Goal: Transaction & Acquisition: Purchase product/service

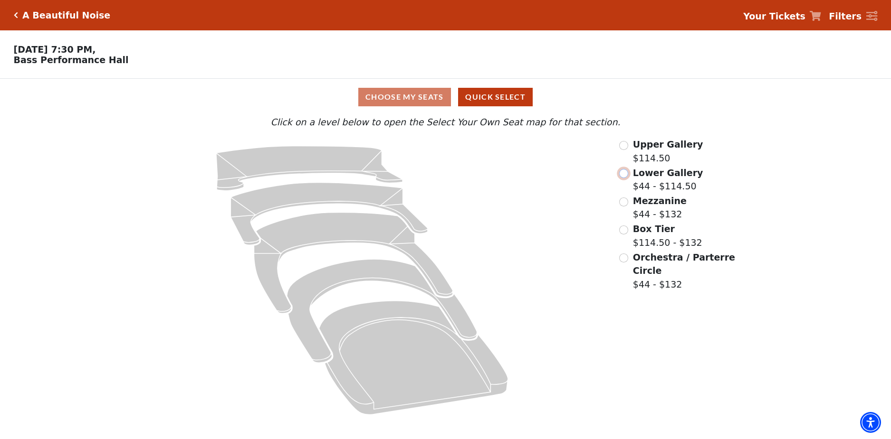
click at [622, 176] on input "Lower Gallery$44 - $114.50\a" at bounding box center [623, 173] width 9 height 9
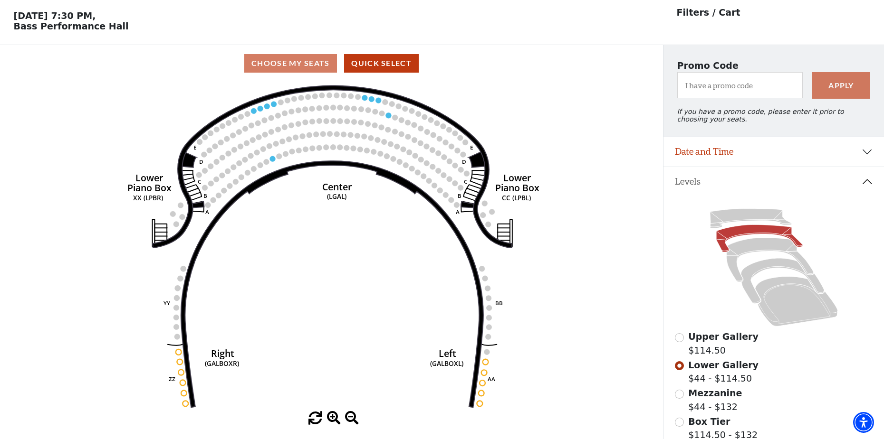
scroll to position [44, 0]
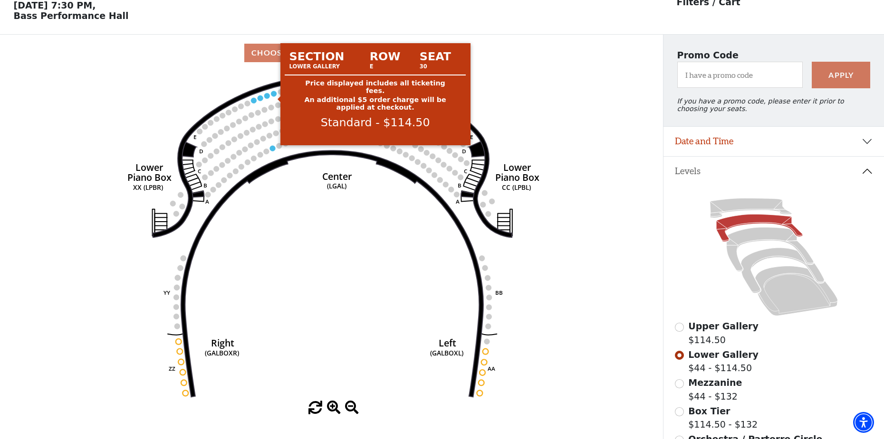
click at [272, 96] on circle at bounding box center [274, 94] width 6 height 6
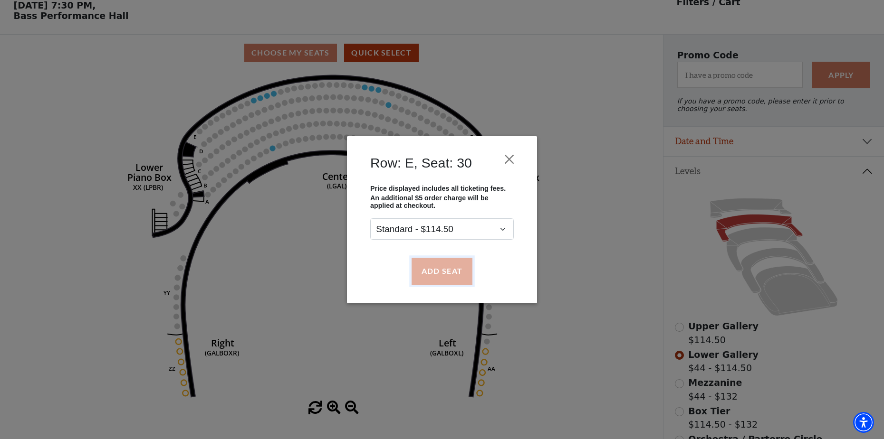
click at [457, 274] on button "Add Seat" at bounding box center [441, 271] width 61 height 27
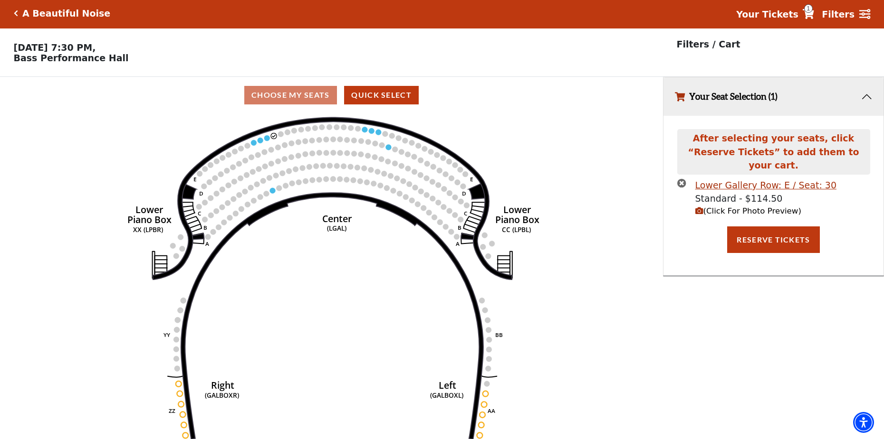
scroll to position [0, 0]
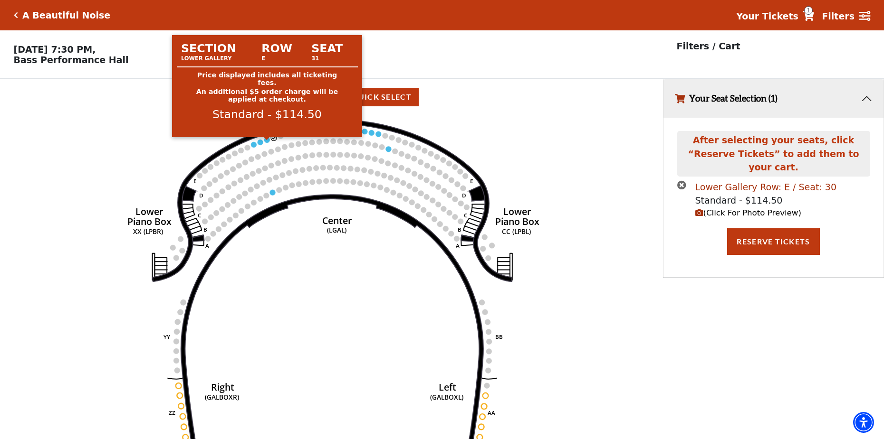
click at [266, 143] on circle at bounding box center [267, 140] width 6 height 6
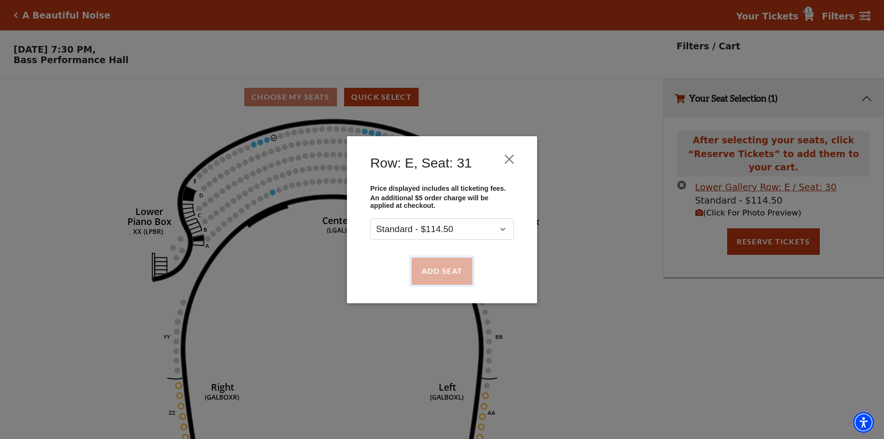
click at [441, 271] on button "Add Seat" at bounding box center [441, 271] width 61 height 27
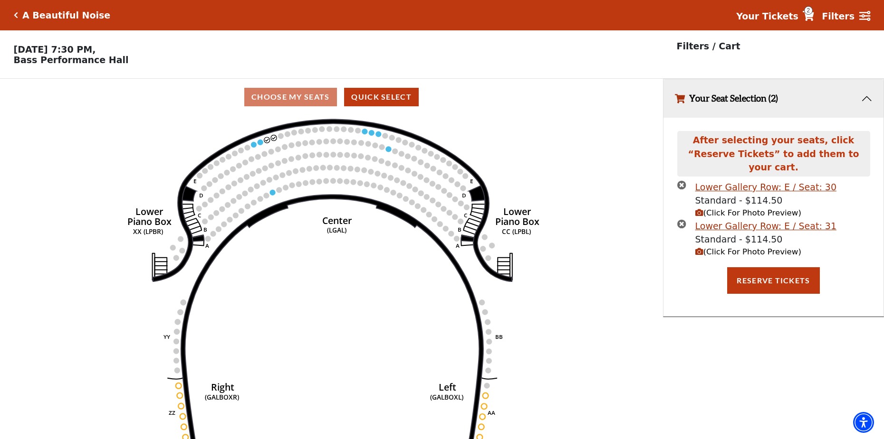
click at [260, 145] on circle at bounding box center [260, 143] width 6 height 6
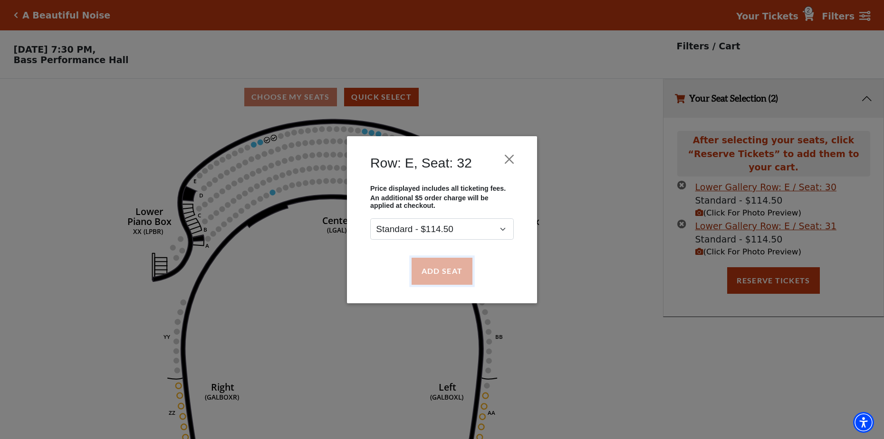
click at [428, 278] on button "Add Seat" at bounding box center [441, 271] width 61 height 27
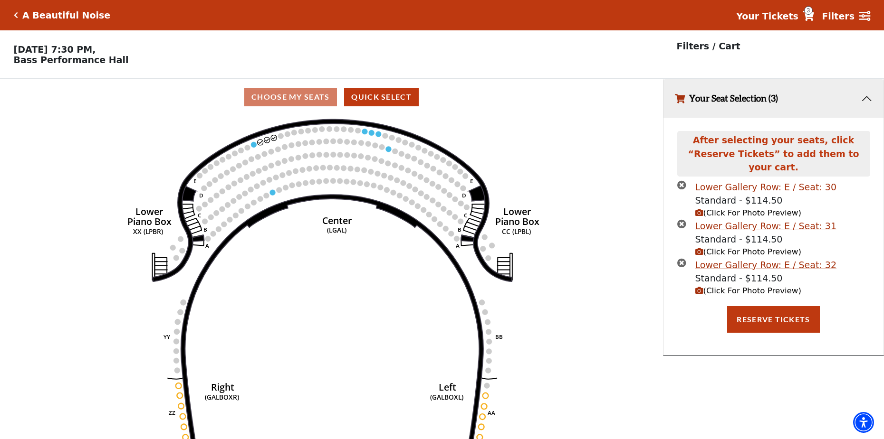
click at [255, 148] on circle at bounding box center [254, 145] width 6 height 6
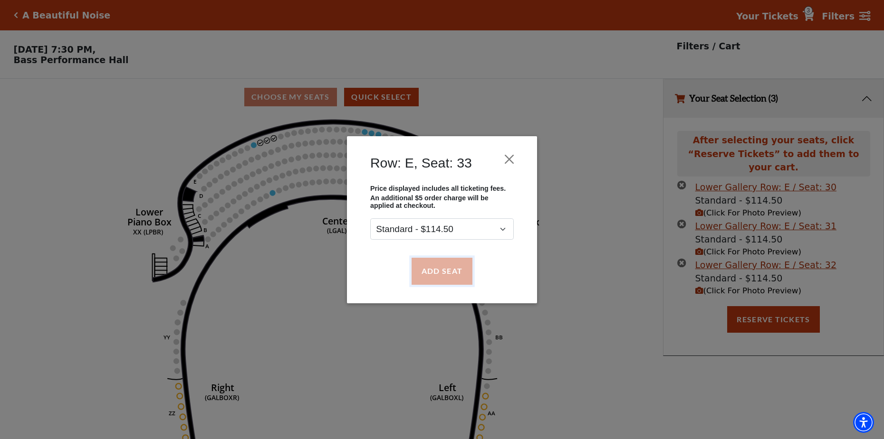
click at [441, 275] on button "Add Seat" at bounding box center [441, 271] width 61 height 27
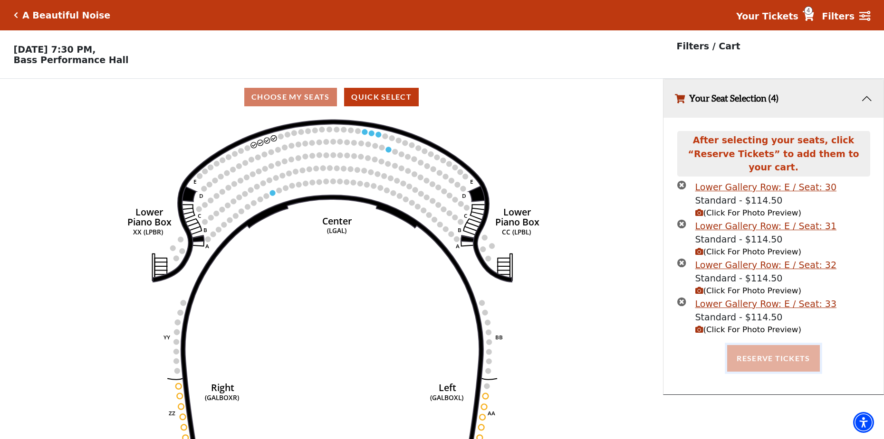
click at [754, 349] on button "Reserve Tickets" at bounding box center [773, 358] width 92 height 27
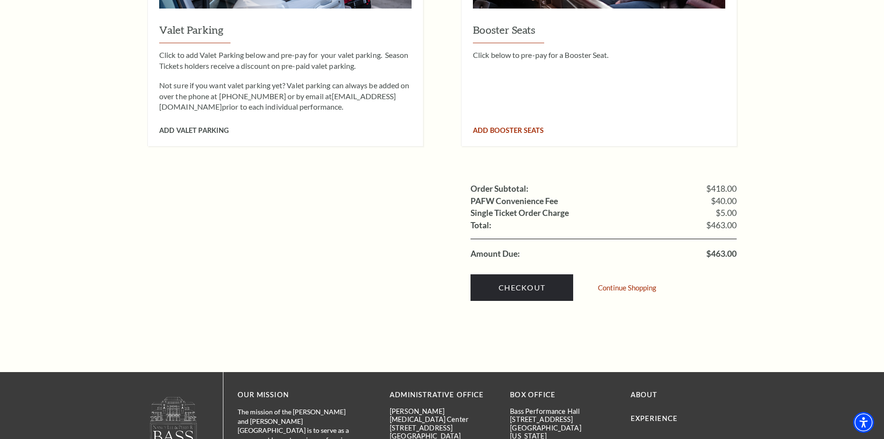
scroll to position [950, 0]
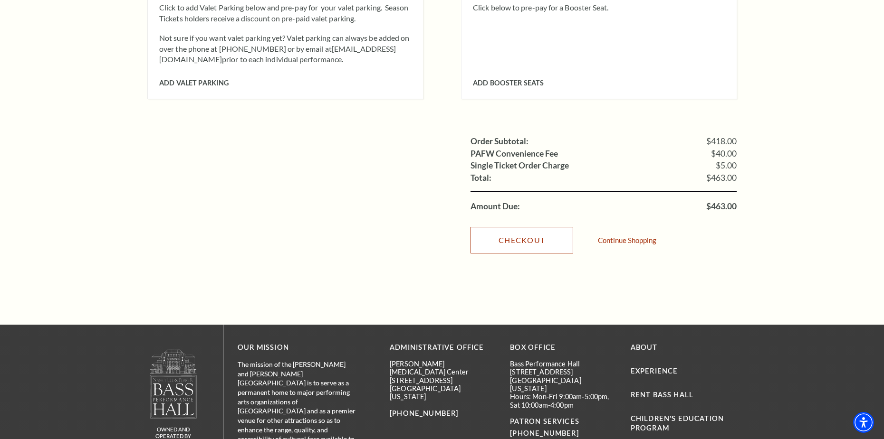
click at [551, 227] on link "Checkout" at bounding box center [521, 240] width 103 height 27
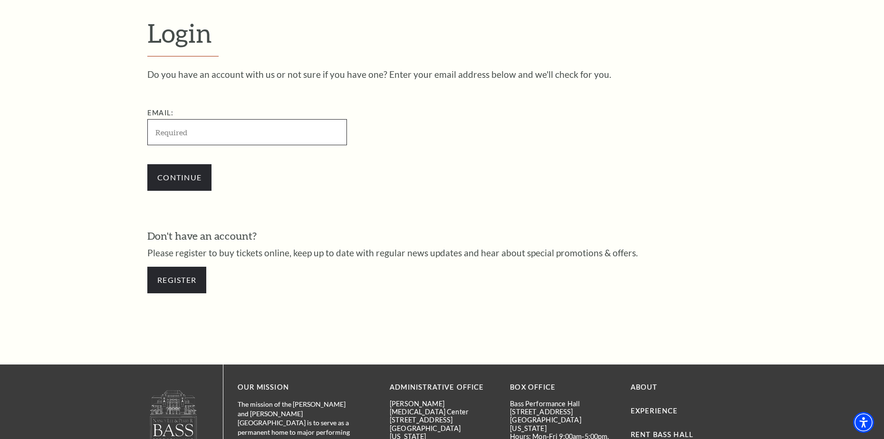
scroll to position [314, 0]
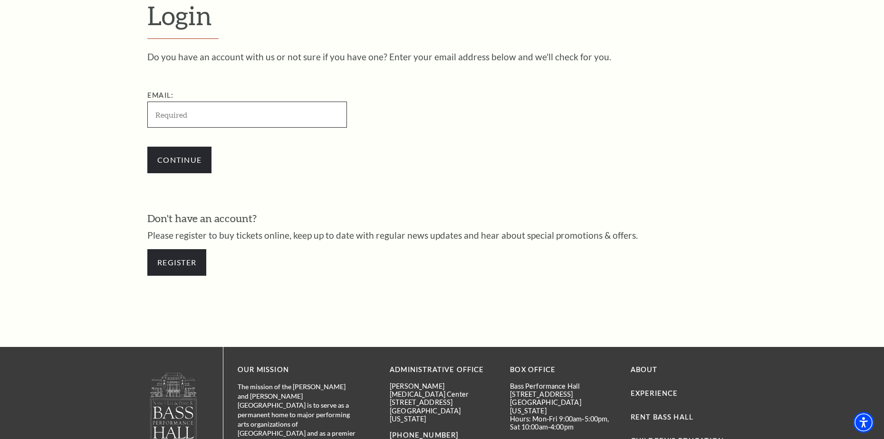
paste input "997751"
type input "997751"
click at [312, 186] on div "Do you have an account with us or not sure if you have one? Enter your email ad…" at bounding box center [441, 168] width 589 height 233
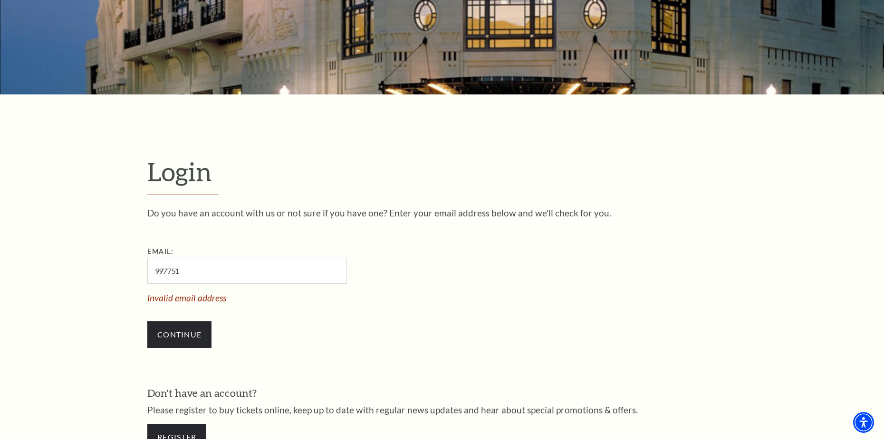
scroll to position [266, 0]
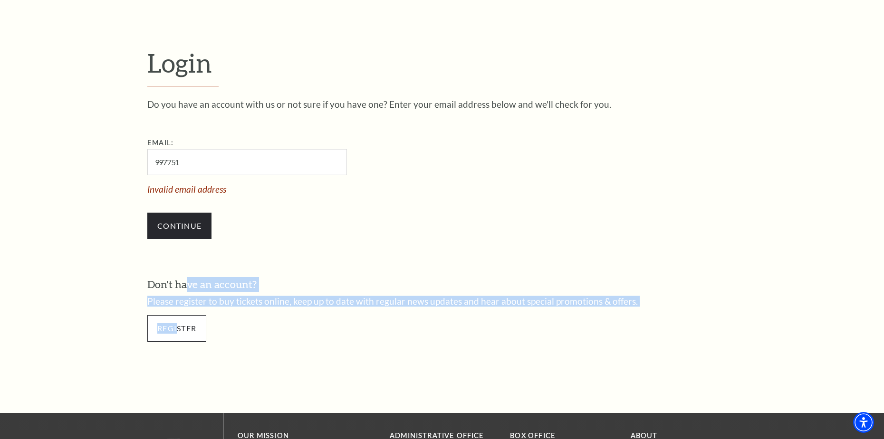
drag, startPoint x: 181, startPoint y: 320, endPoint x: 178, endPoint y: 335, distance: 14.9
click at [178, 335] on div "Don't have an account? Please register to buy tickets online, keep up to date w…" at bounding box center [441, 314] width 589 height 74
click at [178, 335] on link "Register" at bounding box center [176, 328] width 59 height 27
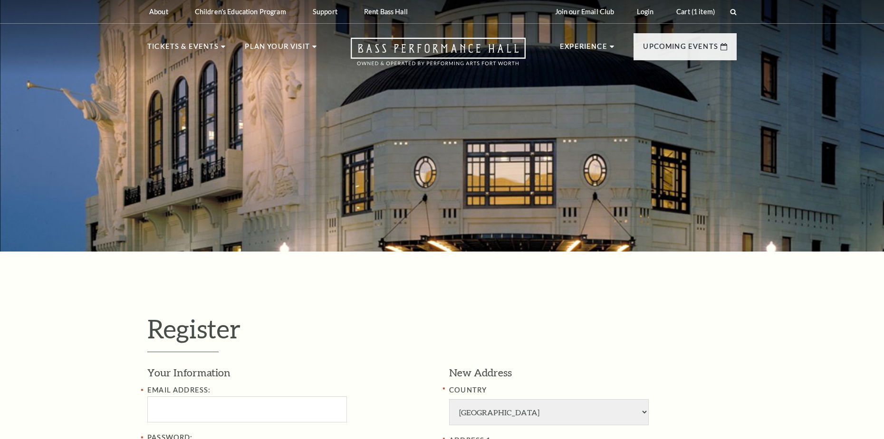
select select "1"
select select "[GEOGRAPHIC_DATA]"
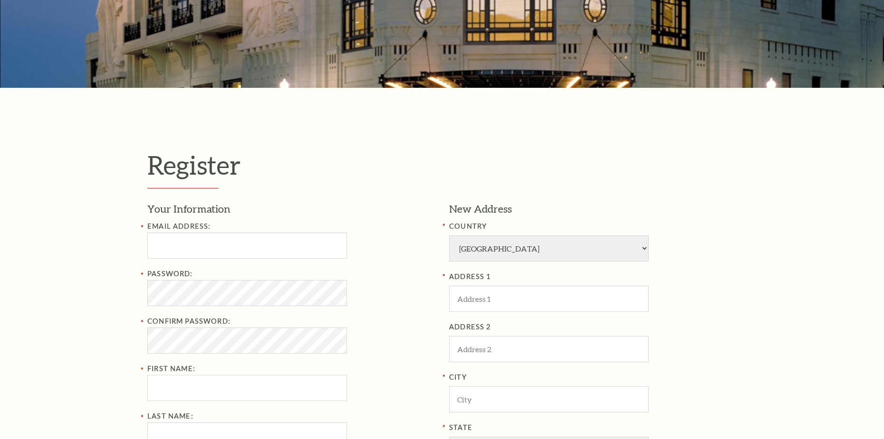
scroll to position [190, 0]
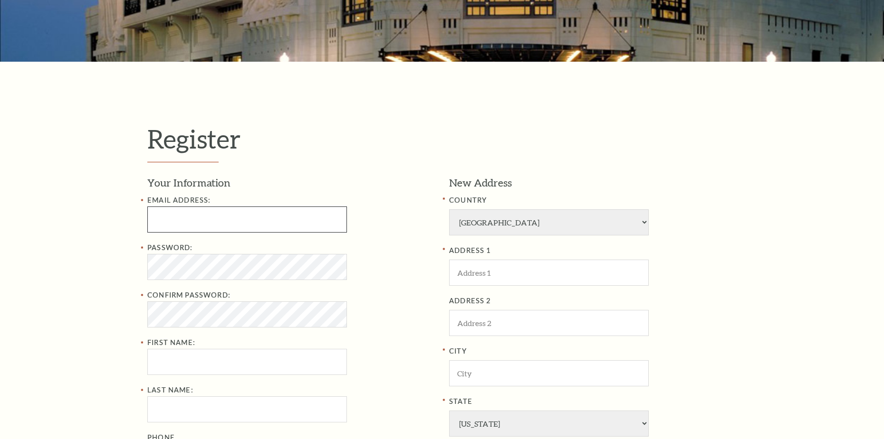
click at [200, 217] on input "text" at bounding box center [247, 220] width 200 height 26
paste input "KertawijayaAgusto693@gmail.com"
type input "KertawijayaAgusto693@gmail.com"
click at [372, 247] on div "Password:" at bounding box center [290, 261] width 287 height 38
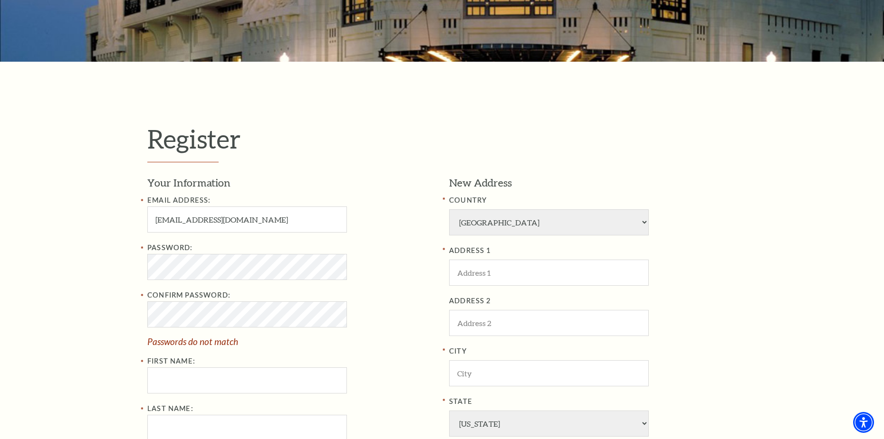
scroll to position [333, 0]
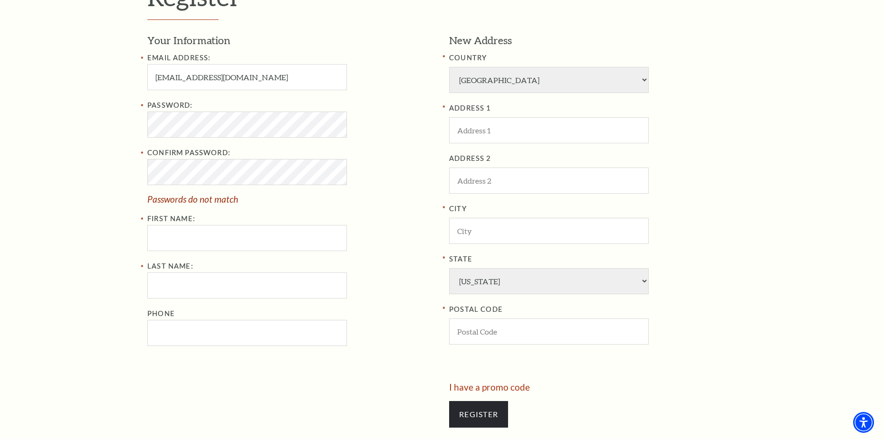
click at [67, 239] on div "Register Your Information Email Address: KertawijayaAgusto693@gmail.com Passwor…" at bounding box center [442, 209] width 884 height 580
click at [119, 129] on div "Register Your Information Email Address: KertawijayaAgusto693@gmail.com Passwor…" at bounding box center [442, 209] width 884 height 580
click at [61, 202] on div "Register Your Information Email Address: KertawijayaAgusto693@gmail.com Passwor…" at bounding box center [442, 209] width 884 height 580
click at [181, 245] on input "First Name:" at bounding box center [247, 238] width 200 height 26
click at [89, 234] on div "Register Your Information Email Address: KertawijayaAgusto693@gmail.com Passwor…" at bounding box center [442, 209] width 884 height 580
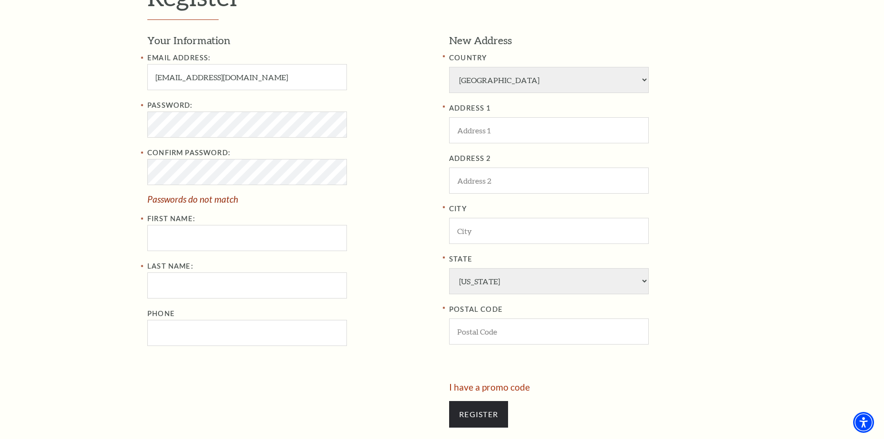
click at [94, 228] on div "Register Your Information Email Address: KertawijayaAgusto693@gmail.com Passwor…" at bounding box center [442, 209] width 884 height 580
click at [178, 156] on label "Confirm Password:" at bounding box center [188, 153] width 83 height 8
click at [124, 129] on div "Register Your Information Email Address: KertawijayaAgusto693@gmail.com Passwor…" at bounding box center [442, 209] width 884 height 580
click at [91, 194] on div "Register Your Information Email Address: KertawijayaAgusto693@gmail.com Passwor…" at bounding box center [442, 209] width 884 height 580
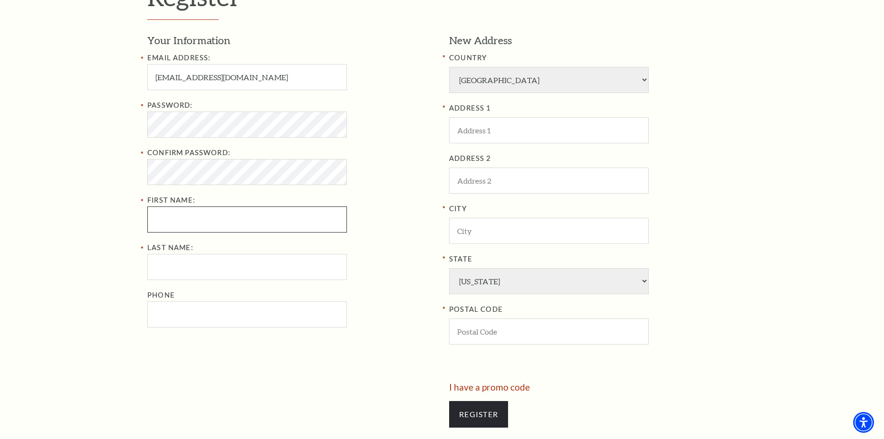
click at [190, 217] on input "First Name:" at bounding box center [247, 220] width 200 height 26
paste input "Maybel Bingbing"
click at [195, 224] on input "Maybel Bingbing" at bounding box center [247, 220] width 200 height 26
type input "Maybel"
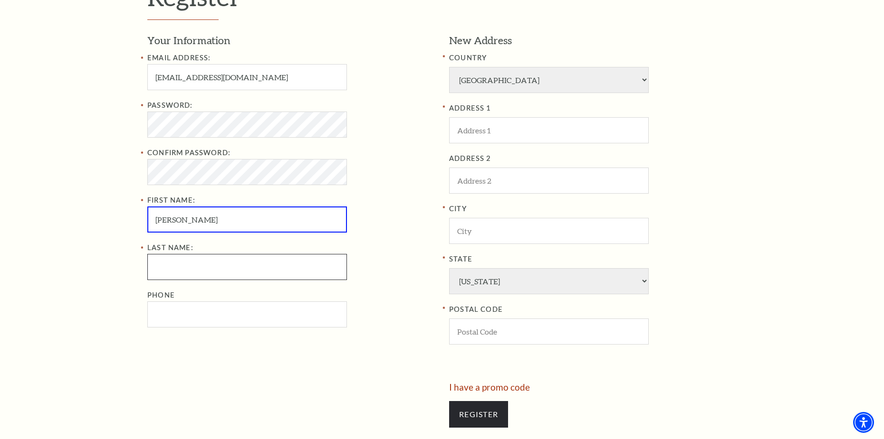
click at [174, 268] on input "Last Name:" at bounding box center [247, 267] width 200 height 26
paste input "Bingbing"
type input "Bingbing"
click at [171, 301] on div "Phone" at bounding box center [290, 309] width 287 height 38
click at [171, 312] on input "Phone" at bounding box center [247, 315] width 200 height 26
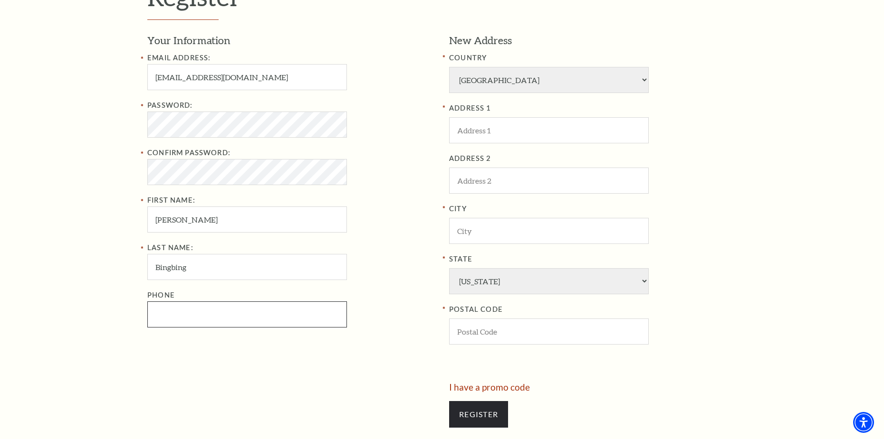
paste input "515-462-7340"
type input "515-462-7340"
click at [395, 295] on div "Phone 515-462-7340" at bounding box center [290, 309] width 287 height 38
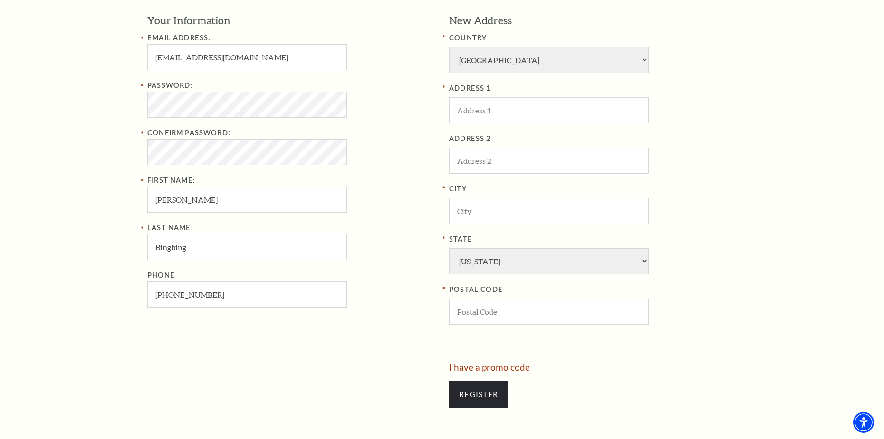
scroll to position [351, 0]
click at [478, 97] on div "ADDRESS 1" at bounding box center [592, 105] width 287 height 41
click at [475, 113] on input "ADDRESS 1" at bounding box center [549, 112] width 200 height 26
paste input "1101 Fitch Ave #1208"
type input "1101 Fitch Ave #1208"
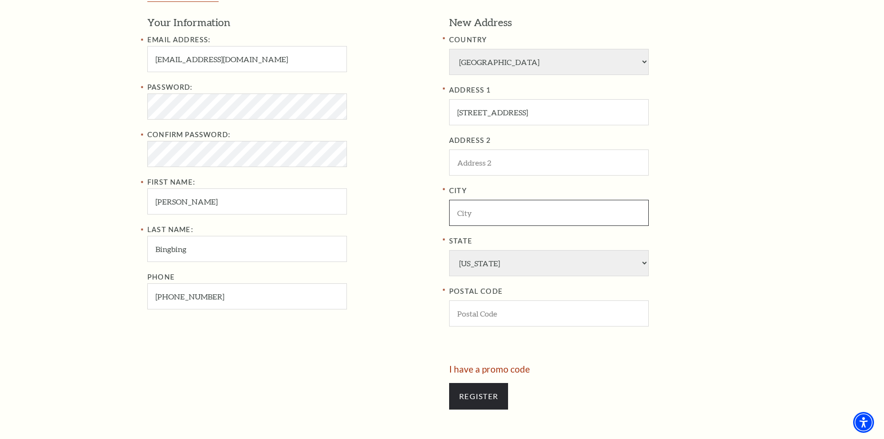
click at [520, 212] on input "City" at bounding box center [549, 213] width 200 height 26
paste input "Odessa"
type input "Odessa"
click at [514, 314] on input "POSTAL CODE" at bounding box center [549, 314] width 200 height 26
paste input "79761"
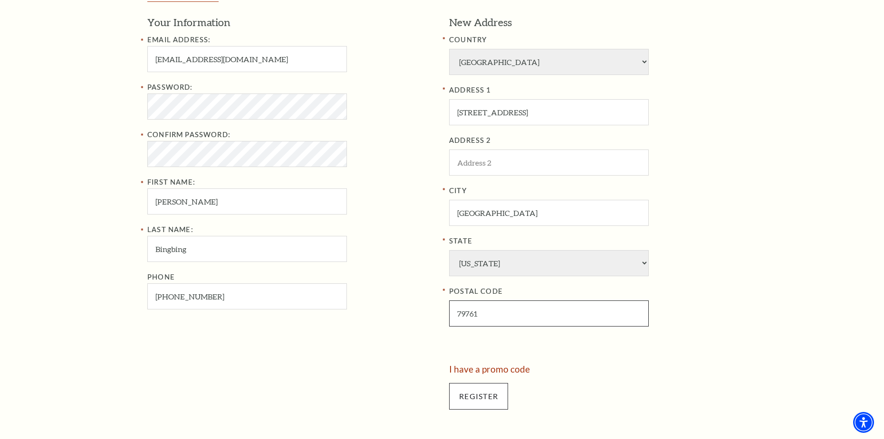
type input "79761"
click at [471, 404] on input "Register" at bounding box center [478, 396] width 59 height 27
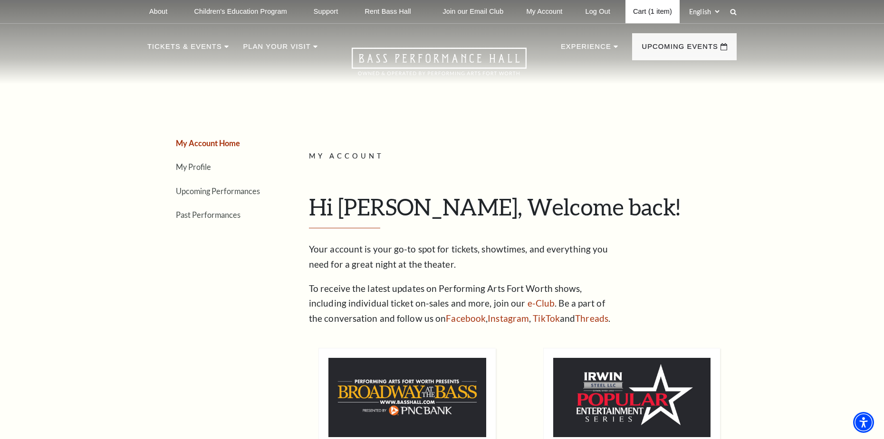
click at [663, 15] on link "Cart (1 item)" at bounding box center [652, 11] width 54 height 23
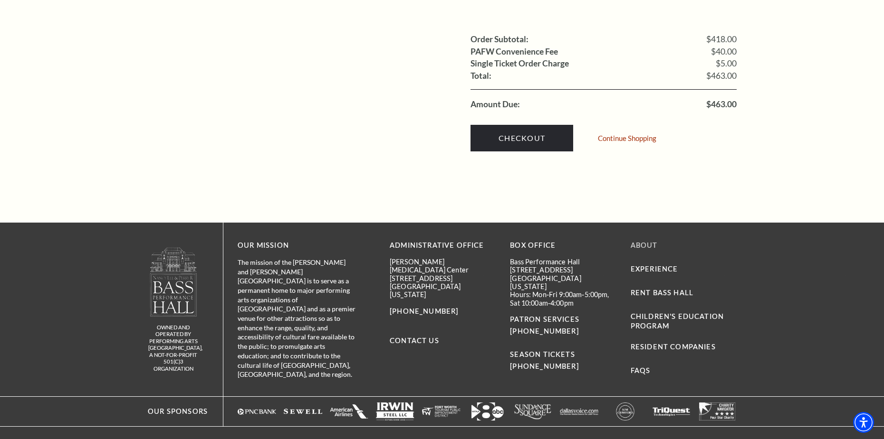
scroll to position [1058, 0]
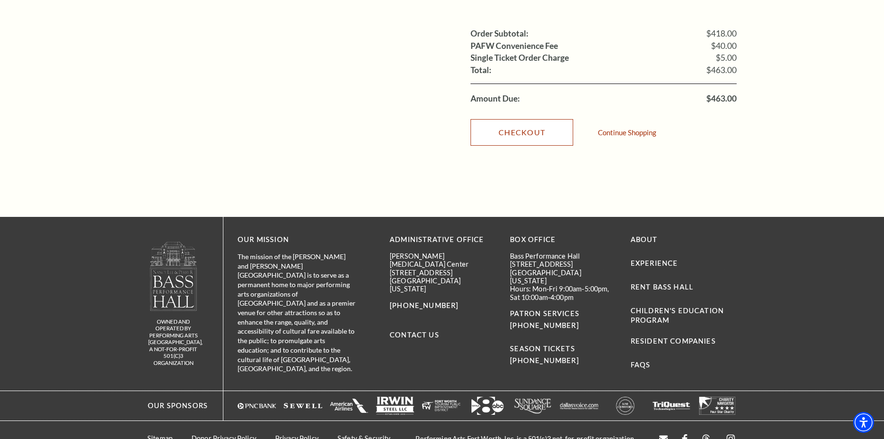
click at [532, 119] on link "Checkout" at bounding box center [521, 132] width 103 height 27
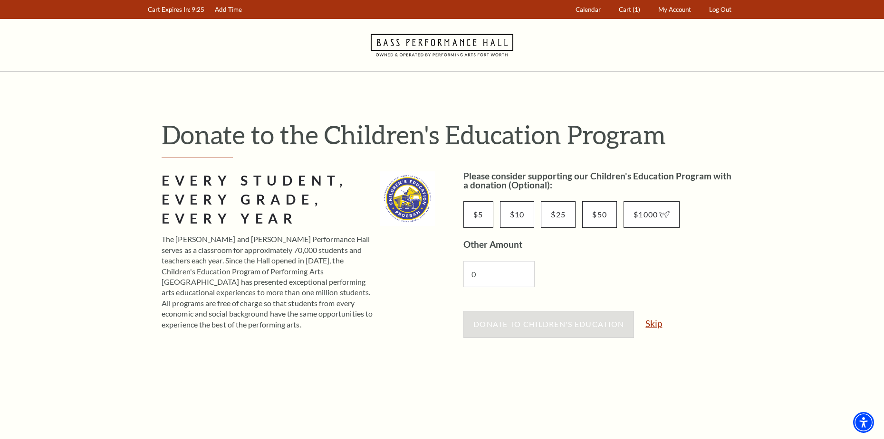
click at [650, 323] on link "Skip" at bounding box center [653, 323] width 17 height 9
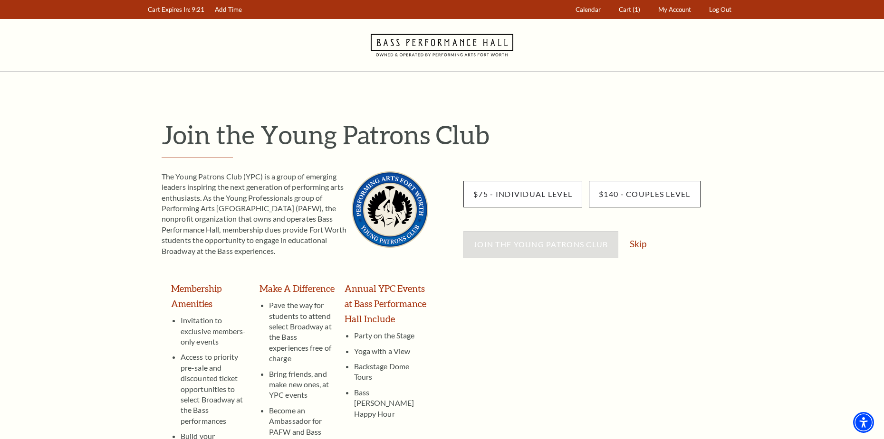
click at [637, 243] on link "Skip" at bounding box center [637, 243] width 17 height 9
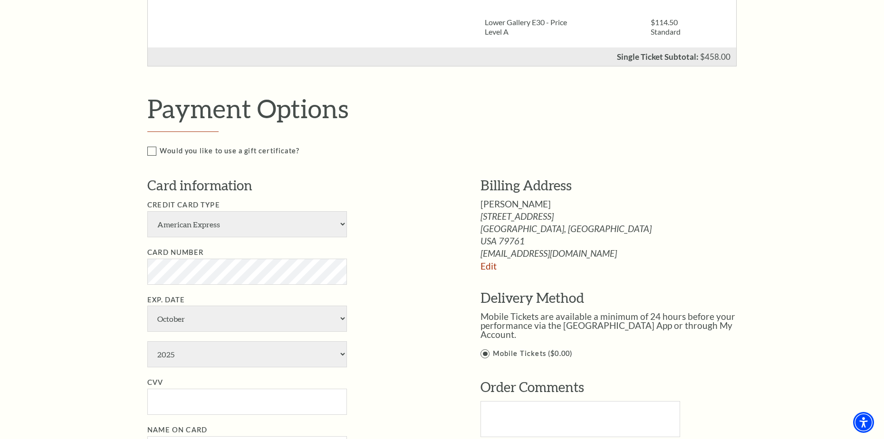
scroll to position [475, 0]
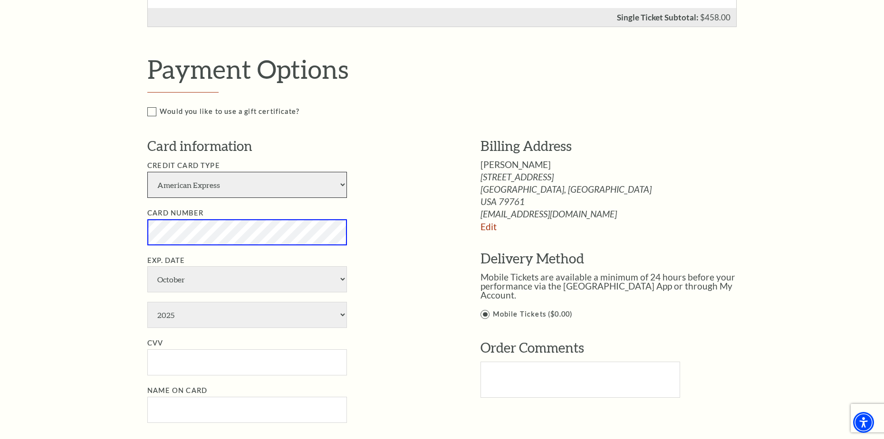
click at [201, 189] on select "American Express Visa Master Card Discover" at bounding box center [247, 185] width 200 height 26
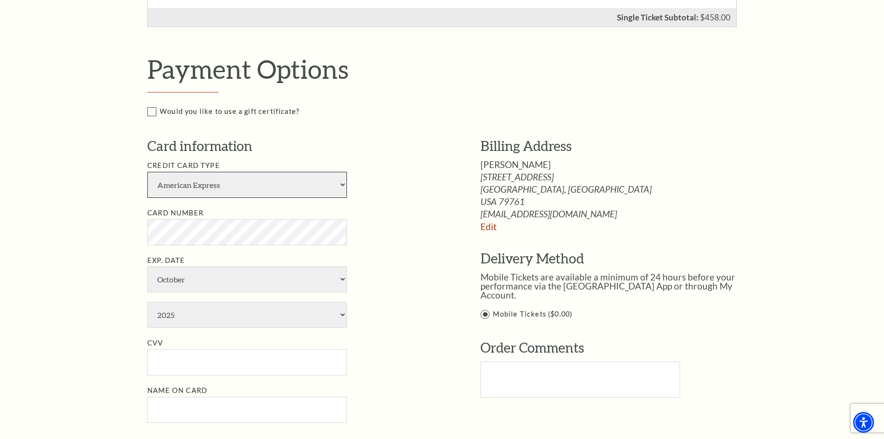
click at [199, 188] on select "American Express Visa Master Card Discover" at bounding box center [247, 185] width 200 height 26
select select "24"
click at [147, 172] on select "American Express Visa Master Card Discover" at bounding box center [247, 185] width 200 height 26
click at [176, 276] on select "January February March April May June July August September October November De…" at bounding box center [247, 279] width 200 height 26
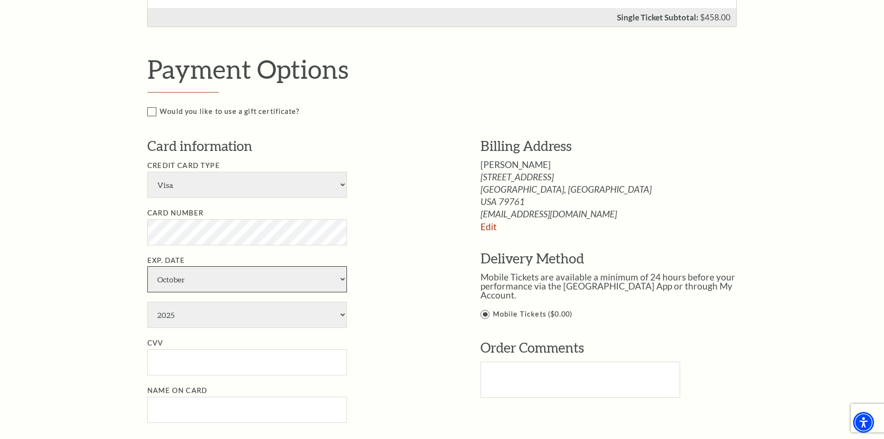
click at [176, 276] on select "January February March April May June July August September October November De…" at bounding box center [247, 279] width 200 height 26
click at [147, 266] on select "January February March April May June July August September October November De…" at bounding box center [247, 279] width 200 height 26
drag, startPoint x: 176, startPoint y: 276, endPoint x: 174, endPoint y: 268, distance: 8.8
click at [176, 276] on select "January February March April May June July August September October November De…" at bounding box center [247, 279] width 200 height 26
select select "7"
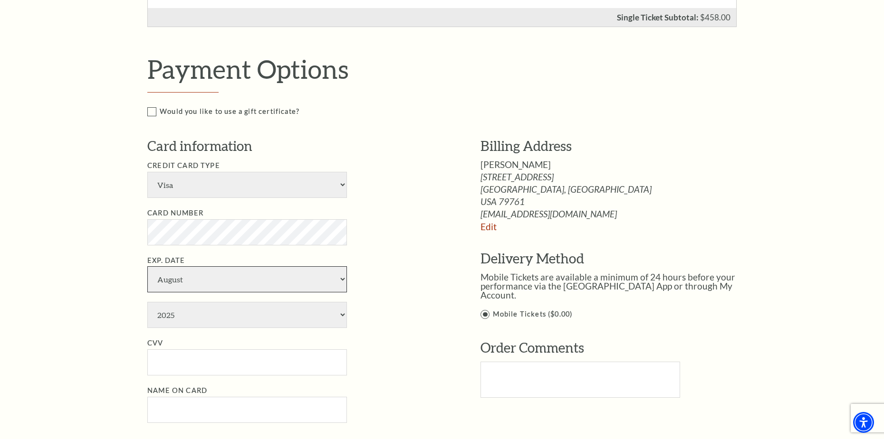
click at [147, 266] on select "January February March April May June July August September October November De…" at bounding box center [247, 279] width 200 height 26
click at [192, 329] on ul "Credit Card Type American Express Visa Master Card Discover Card Number Exp. Da…" at bounding box center [299, 291] width 305 height 263
click at [195, 318] on select "2025 2026 2027 2028 2029 2030 2031 2032 2033 2034" at bounding box center [247, 315] width 200 height 26
select select "2029"
click at [147, 302] on select "2025 2026 2027 2028 2029 2030 2031 2032 2033 2034" at bounding box center [247, 315] width 200 height 26
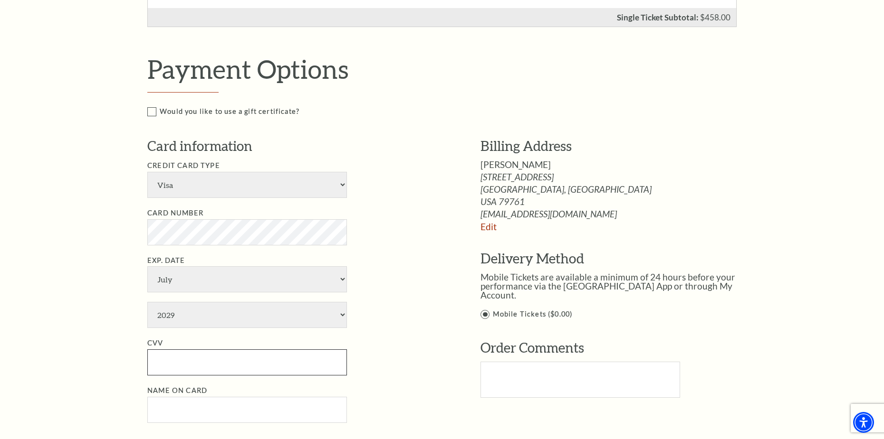
click at [182, 352] on input "CVV" at bounding box center [247, 363] width 200 height 26
paste input "0729"
type input "0729"
drag, startPoint x: 189, startPoint y: 370, endPoint x: 119, endPoint y: 379, distance: 69.9
click at [120, 379] on div "Notice × Tickets cannot be removed during a Ticket Exchange. Choose Start Over …" at bounding box center [442, 177] width 884 height 1160
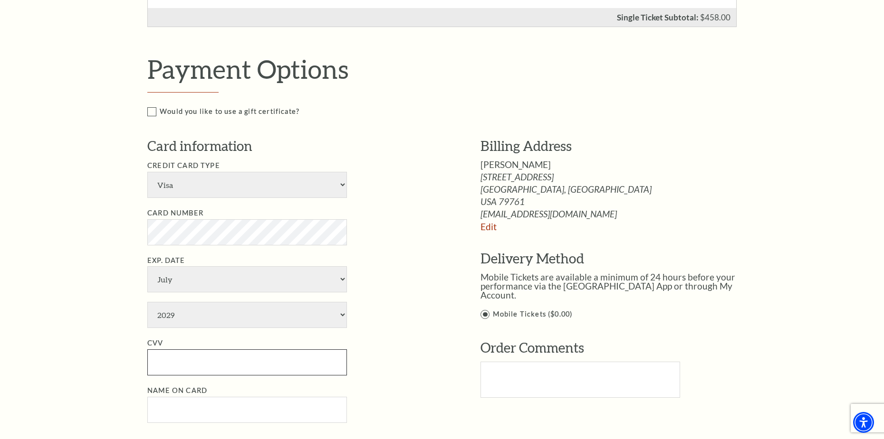
paste input "025"
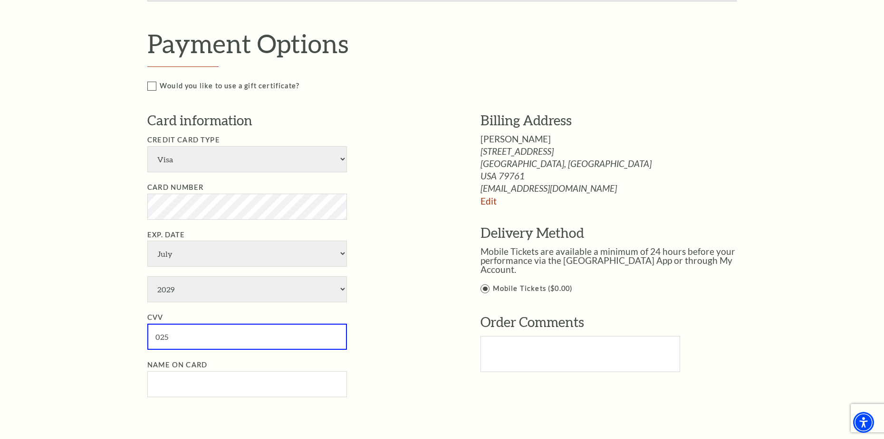
scroll to position [665, 0]
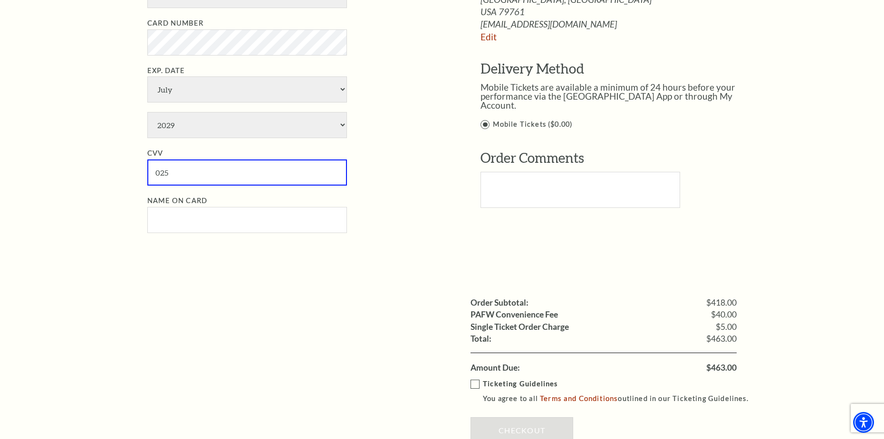
type input "025"
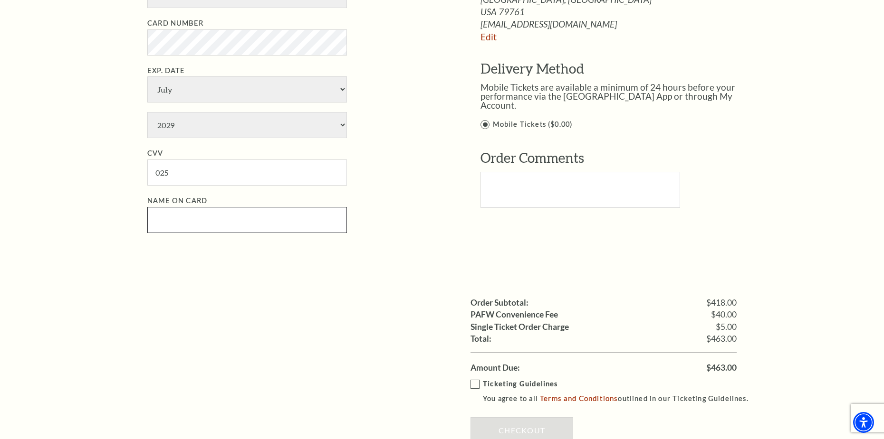
click at [195, 229] on input "Name on Card" at bounding box center [247, 220] width 200 height 26
paste input "Maybel Bingbing"
type input "Maybel Bingbing"
click at [334, 287] on div "Order Subtotal: $418.00 PAFW Convenience Fee $40.00 Single Ticket Order Charge …" at bounding box center [441, 324] width 589 height 100
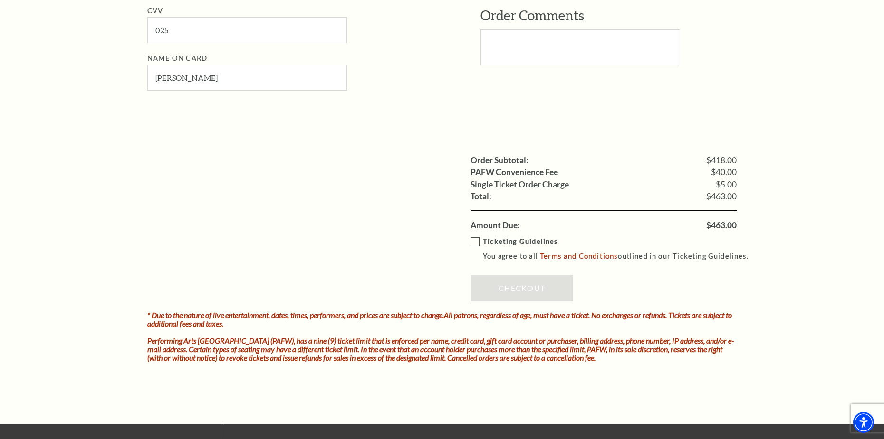
click at [478, 242] on label "Ticketing Guidelines You agree to all Terms and Conditions outlined in our Tick…" at bounding box center [613, 249] width 286 height 26
click at [0, 0] on input "Ticketing Guidelines You agree to all Terms and Conditions outlined in our Tick…" at bounding box center [0, 0] width 0 height 0
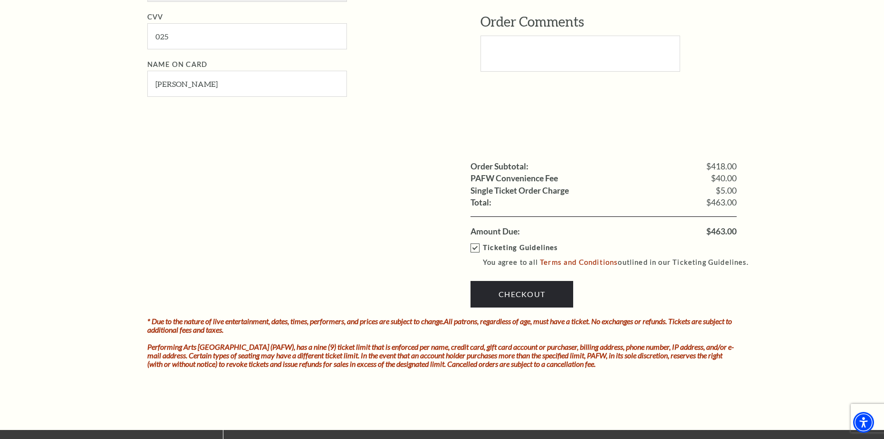
scroll to position [808, 0]
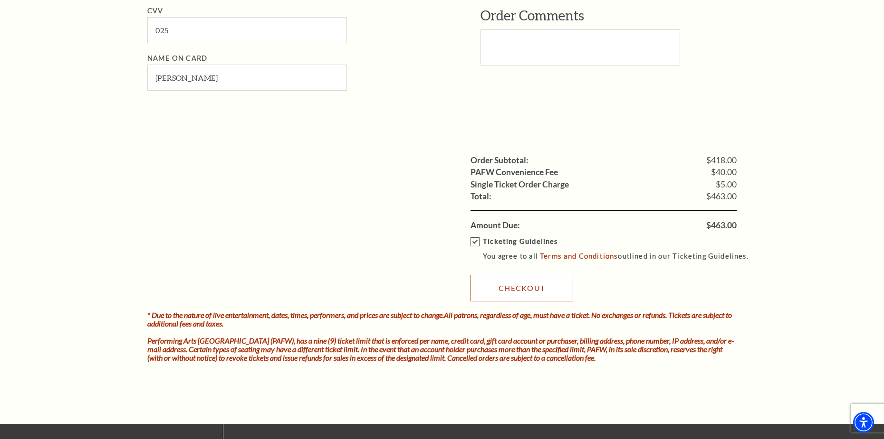
click at [535, 292] on link "Checkout" at bounding box center [521, 288] width 103 height 27
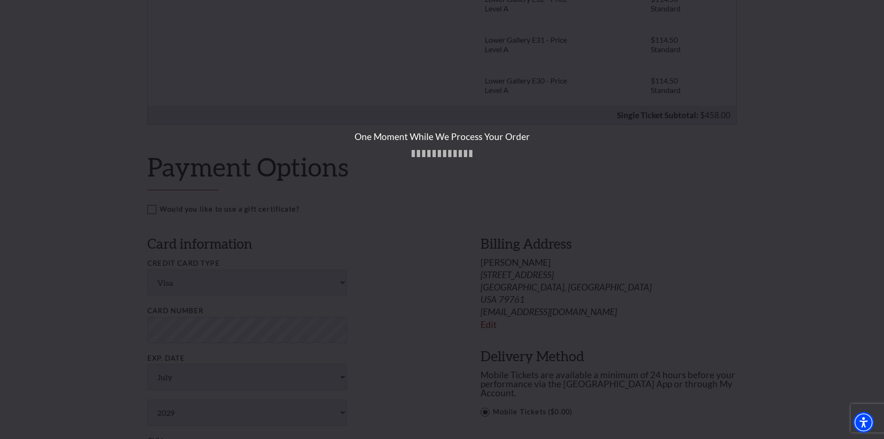
scroll to position [380, 0]
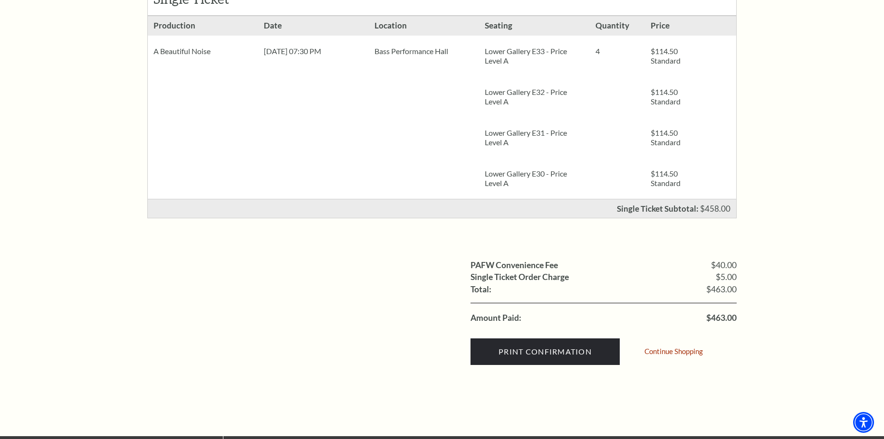
scroll to position [238, 0]
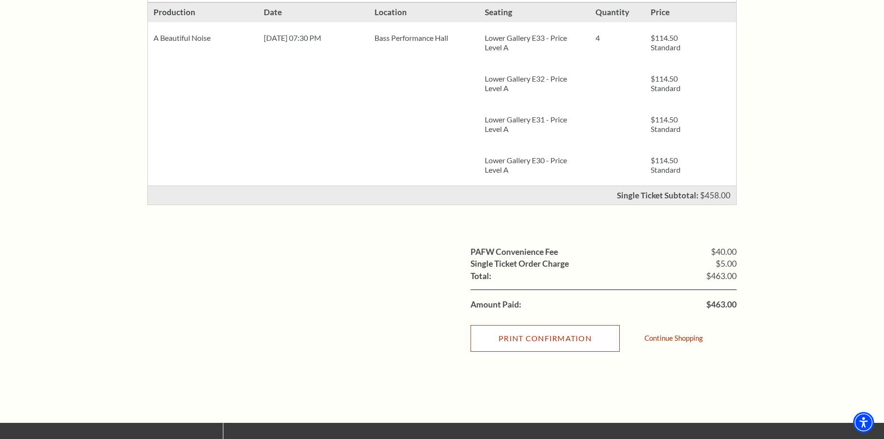
click at [543, 339] on input "Print Confirmation" at bounding box center [544, 338] width 149 height 27
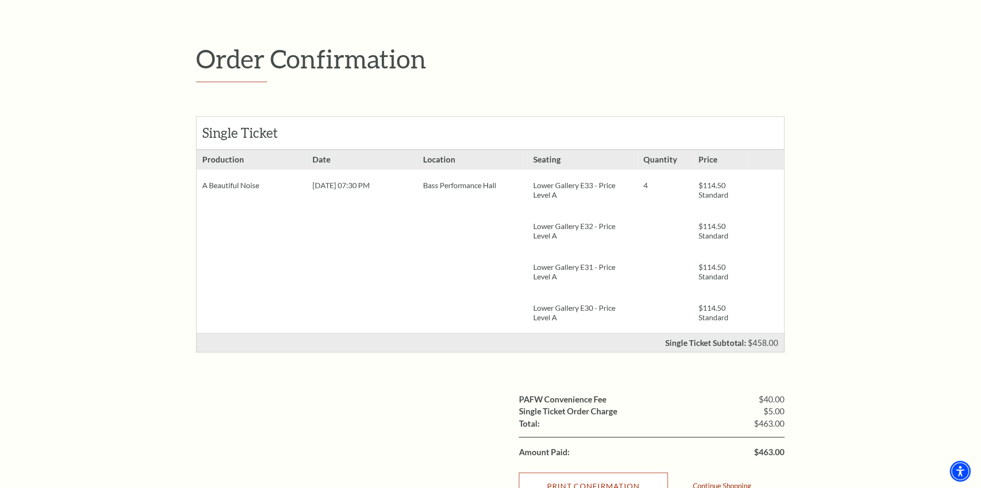
scroll to position [89, 0]
